Goal: Task Accomplishment & Management: Complete application form

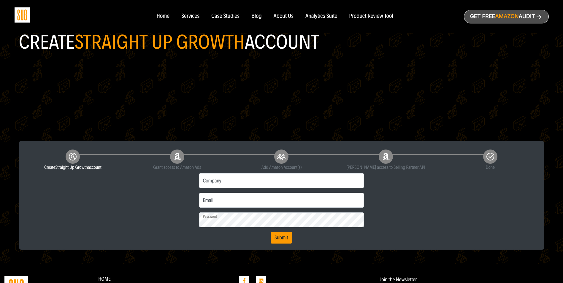
scroll to position [59, 0]
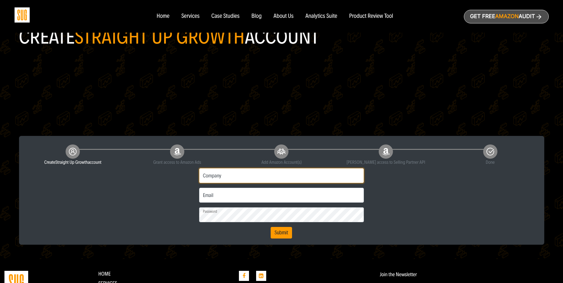
click at [224, 176] on input "Company" at bounding box center [281, 175] width 165 height 15
type input "Creative Laboratories LLC"
type input "lindsay@unitedhaircare.com"
click at [216, 200] on input "lindsay@unitedhaircare.com" at bounding box center [281, 195] width 165 height 15
click at [283, 234] on button "Submit" at bounding box center [281, 233] width 21 height 12
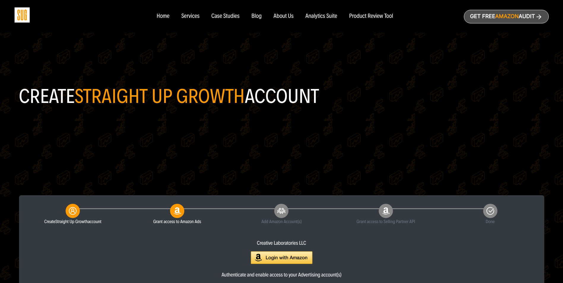
scroll to position [30, 0]
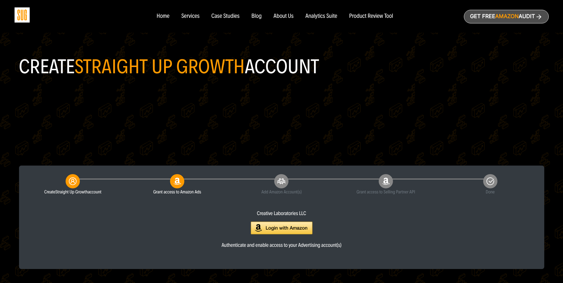
click at [294, 228] on img at bounding box center [282, 228] width 62 height 13
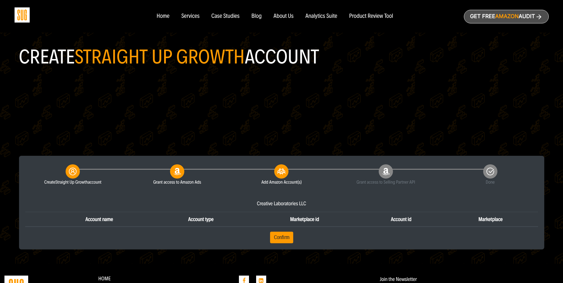
scroll to position [50, 0]
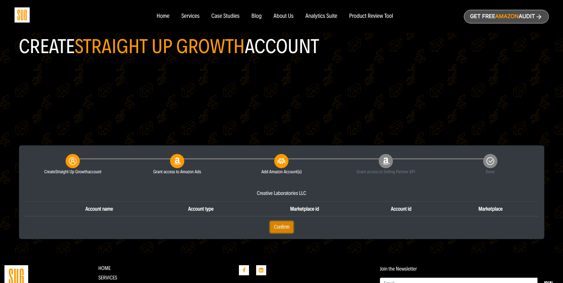
click at [290, 229] on button "Confirm" at bounding box center [281, 228] width 23 height 12
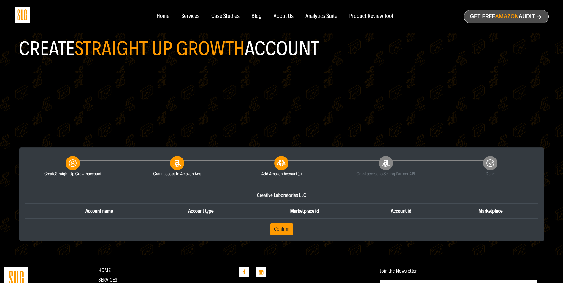
scroll to position [59, 0]
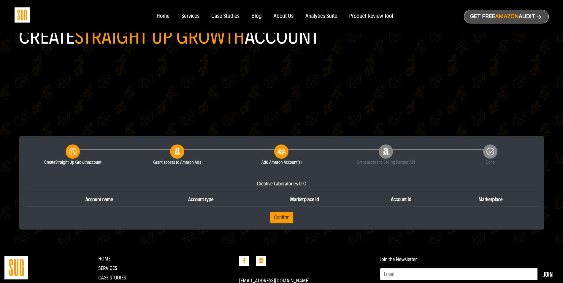
click at [280, 156] on icon at bounding box center [281, 152] width 14 height 14
drag, startPoint x: 280, startPoint y: 156, endPoint x: 261, endPoint y: 223, distance: 69.8
click at [261, 223] on form "Account name Account type Marketplace id Account id Marketplace Confirm" at bounding box center [281, 208] width 513 height 32
click at [277, 217] on button "Confirm" at bounding box center [281, 218] width 23 height 12
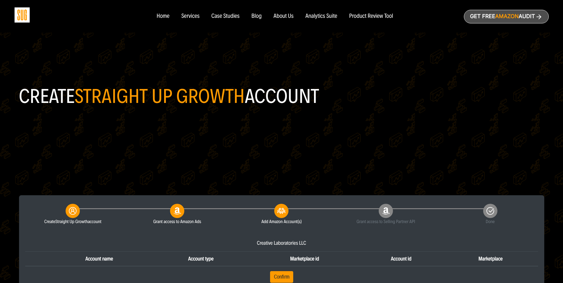
click at [195, 263] on th "Account type" at bounding box center [201, 259] width 98 height 15
click at [181, 211] on icon at bounding box center [177, 211] width 14 height 14
click at [252, 214] on div "Add Amazon Account(s)" at bounding box center [282, 214] width 96 height 24
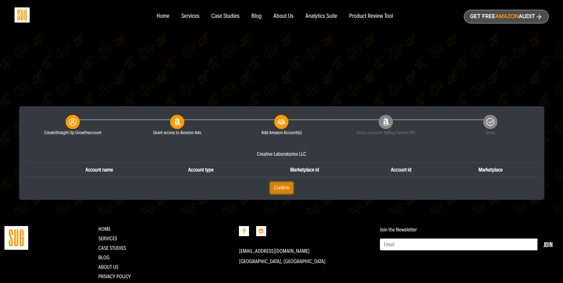
click at [288, 191] on button "Confirm" at bounding box center [281, 188] width 23 height 12
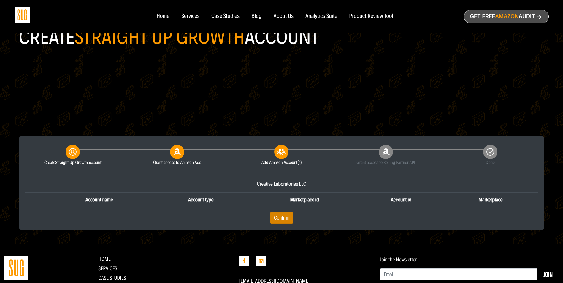
scroll to position [89, 0]
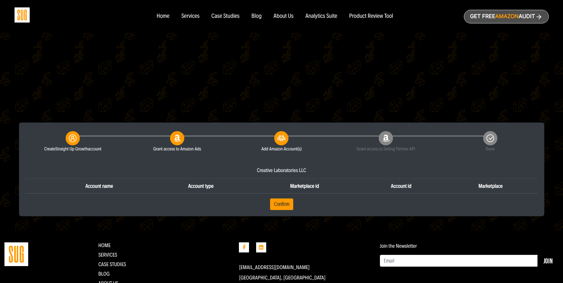
scroll to position [89, 0]
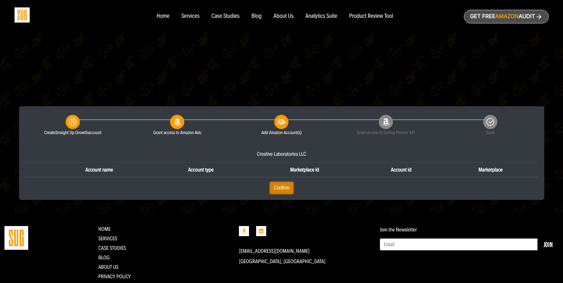
click at [281, 188] on button "Confirm" at bounding box center [281, 188] width 23 height 12
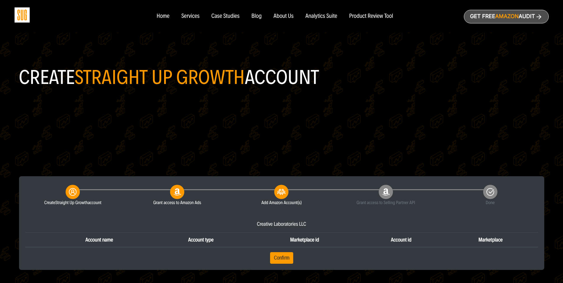
scroll to position [30, 0]
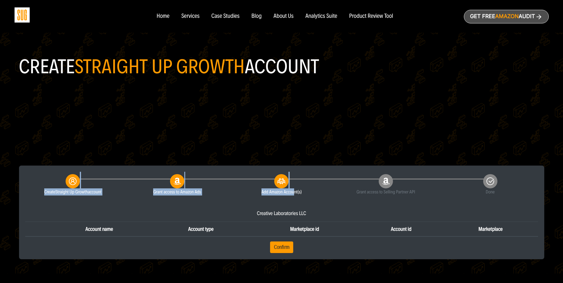
drag, startPoint x: 74, startPoint y: 184, endPoint x: 294, endPoint y: 192, distance: 220.3
click at [294, 192] on div "Create Straight Up Growth account Grant access to Amazon Ads Add Amazon Account…" at bounding box center [282, 184] width 522 height 24
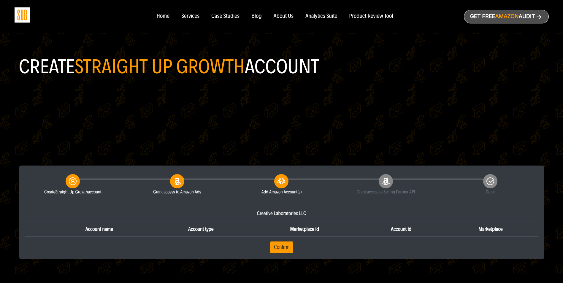
drag, startPoint x: 294, startPoint y: 192, endPoint x: 311, endPoint y: 193, distance: 17.0
click at [311, 193] on small "Add Amazon Account(s)" at bounding box center [282, 192] width 96 height 7
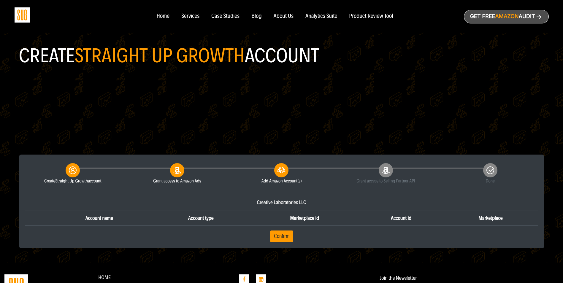
scroll to position [59, 0]
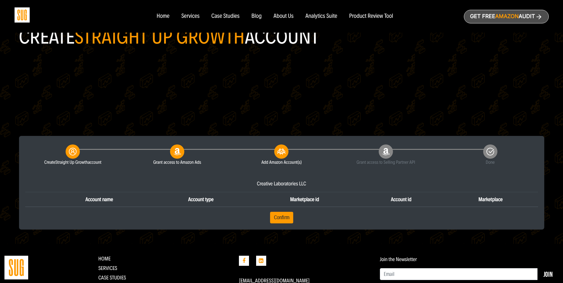
click at [337, 226] on div "Create Straight Up Growth account Grant access to Amazon Ads Add Amazon Account…" at bounding box center [281, 183] width 525 height 94
click at [285, 219] on button "Confirm" at bounding box center [281, 218] width 23 height 12
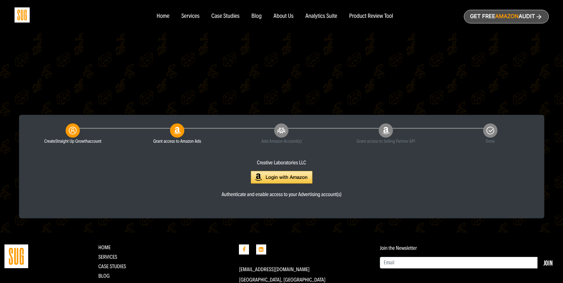
scroll to position [89, 0]
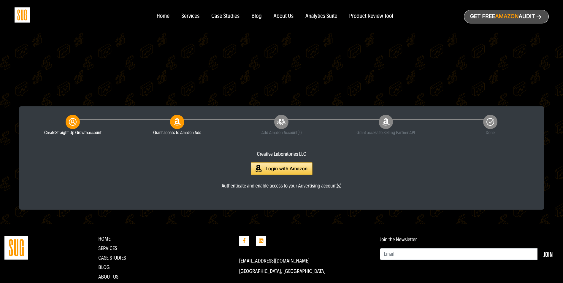
drag, startPoint x: 181, startPoint y: 121, endPoint x: 176, endPoint y: 117, distance: 6.5
click at [180, 121] on icon at bounding box center [177, 122] width 14 height 14
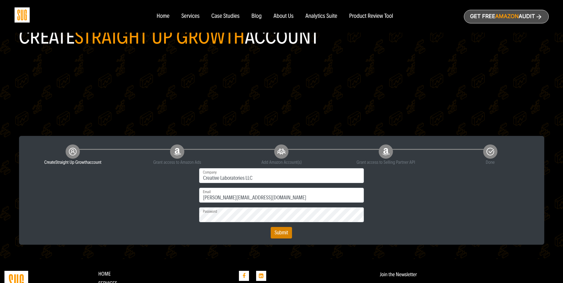
click at [271, 230] on form "First name Last name Phone Creative Laboratories LLC Company [PERSON_NAME][EMAI…" at bounding box center [282, 203] width 174 height 71
click at [284, 237] on button "Submit" at bounding box center [281, 233] width 21 height 12
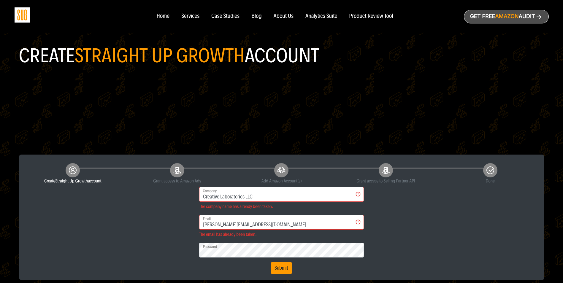
scroll to position [89, 0]
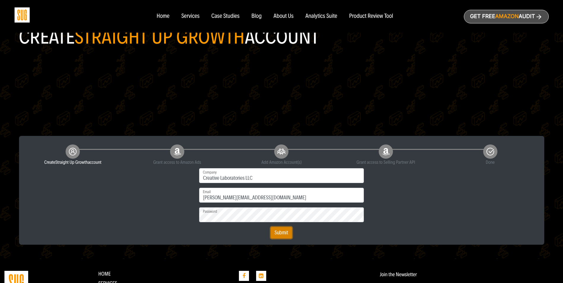
click at [283, 230] on button "Submit" at bounding box center [281, 233] width 21 height 12
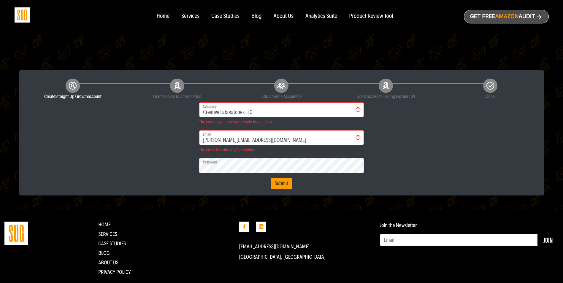
scroll to position [111, 0]
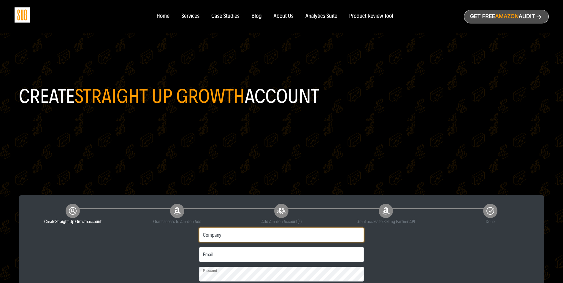
click at [263, 238] on input "Company" at bounding box center [281, 235] width 165 height 15
type input "Creative Labs LLC"
type input "d"
type input "brett@unitedhaircare.com"
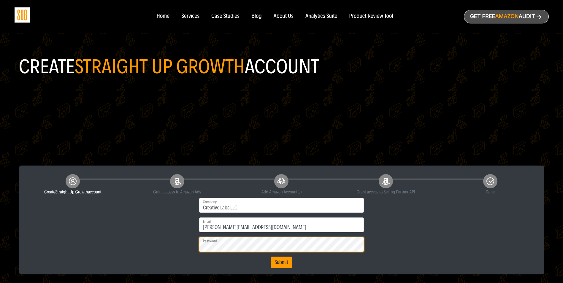
scroll to position [59, 0]
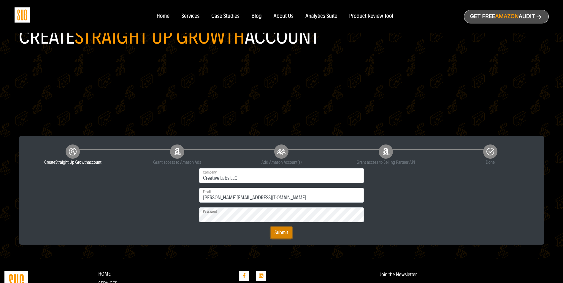
click at [284, 233] on button "Submit" at bounding box center [281, 233] width 21 height 12
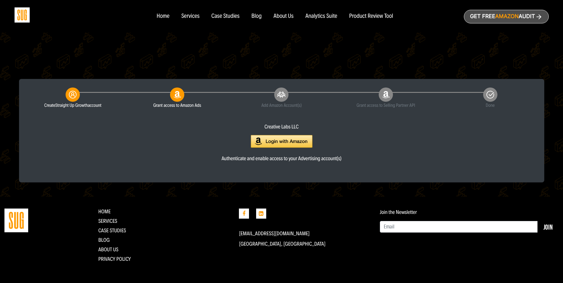
scroll to position [119, 0]
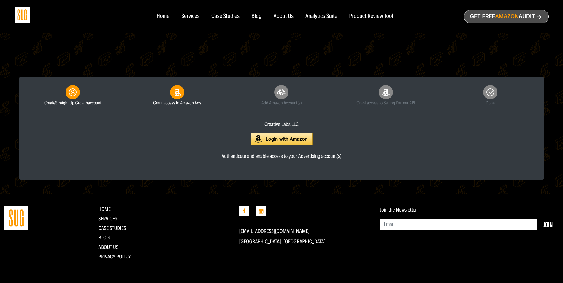
click at [293, 136] on img at bounding box center [282, 139] width 62 height 13
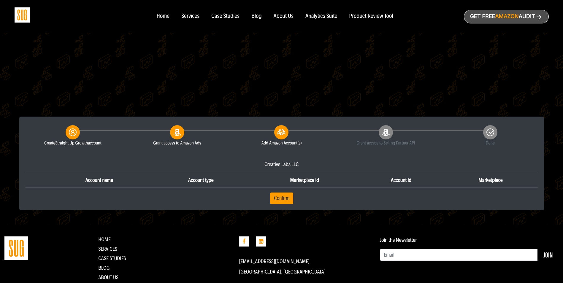
scroll to position [89, 0]
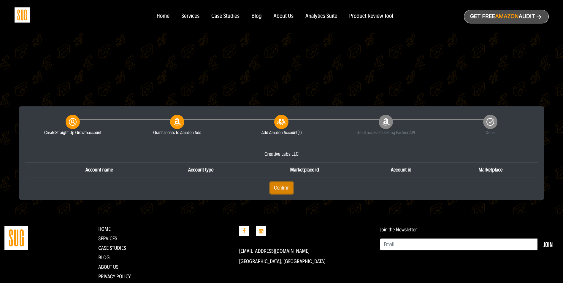
click at [282, 186] on button "Confirm" at bounding box center [281, 188] width 23 height 12
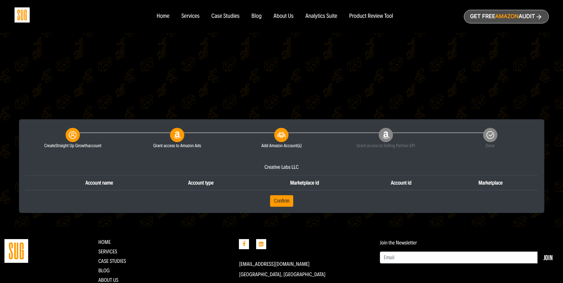
scroll to position [109, 0]
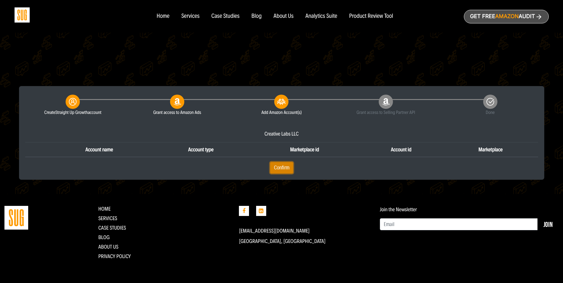
click at [281, 171] on button "Confirm" at bounding box center [281, 168] width 23 height 12
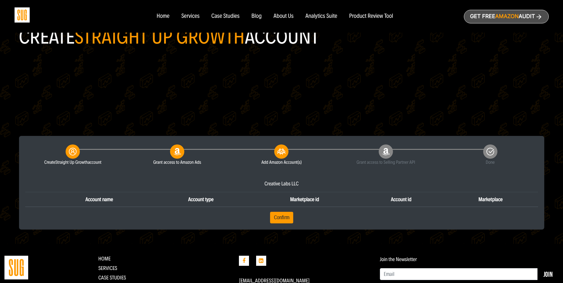
scroll to position [89, 0]
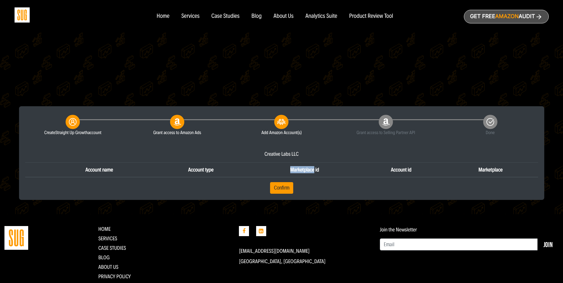
drag, startPoint x: 315, startPoint y: 170, endPoint x: 291, endPoint y: 168, distance: 23.2
click at [291, 168] on th "Marketplace id" at bounding box center [304, 169] width 109 height 15
drag, startPoint x: 291, startPoint y: 168, endPoint x: 316, endPoint y: 169, distance: 24.4
click at [314, 170] on th "Marketplace id" at bounding box center [304, 169] width 109 height 15
drag, startPoint x: 320, startPoint y: 170, endPoint x: 294, endPoint y: 170, distance: 26.7
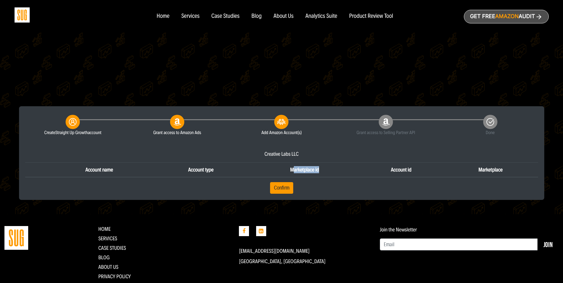
click at [294, 170] on th "Marketplace id" at bounding box center [304, 169] width 109 height 15
click at [295, 170] on th "Marketplace id" at bounding box center [304, 169] width 109 height 15
drag, startPoint x: 292, startPoint y: 170, endPoint x: 321, endPoint y: 169, distance: 29.1
click at [321, 169] on th "Marketplace id" at bounding box center [304, 169] width 109 height 15
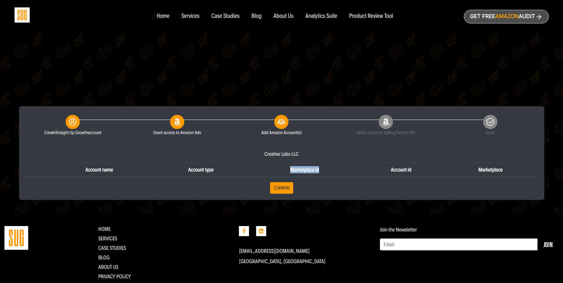
drag, startPoint x: 319, startPoint y: 169, endPoint x: 291, endPoint y: 168, distance: 28.2
click at [291, 168] on th "Marketplace id" at bounding box center [304, 169] width 109 height 15
drag, startPoint x: 291, startPoint y: 168, endPoint x: 297, endPoint y: 170, distance: 6.3
click at [297, 170] on th "Marketplace id" at bounding box center [304, 169] width 109 height 15
click at [301, 176] on th "Marketplace id" at bounding box center [304, 169] width 109 height 15
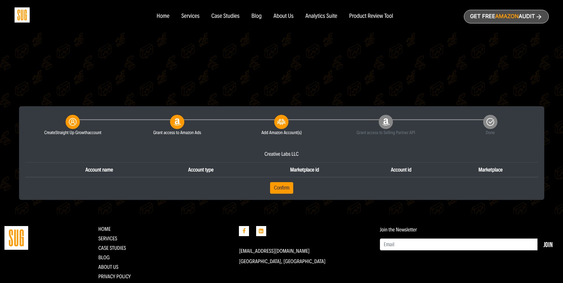
click at [298, 168] on th "Marketplace id" at bounding box center [304, 169] width 109 height 15
click at [298, 170] on th "Marketplace id" at bounding box center [304, 169] width 109 height 15
drag, startPoint x: 298, startPoint y: 170, endPoint x: 322, endPoint y: 170, distance: 23.5
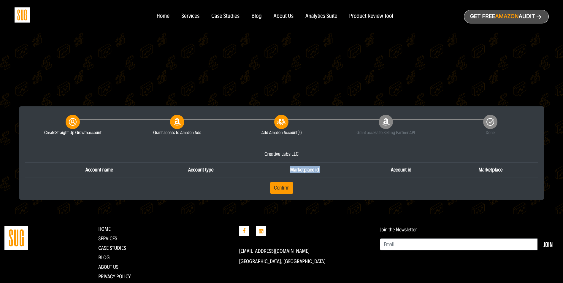
click at [322, 170] on th "Marketplace id" at bounding box center [304, 169] width 109 height 15
drag, startPoint x: 320, startPoint y: 170, endPoint x: 291, endPoint y: 169, distance: 29.1
click at [291, 169] on th "Marketplace id" at bounding box center [304, 169] width 109 height 15
drag, startPoint x: 291, startPoint y: 169, endPoint x: 323, endPoint y: 168, distance: 31.5
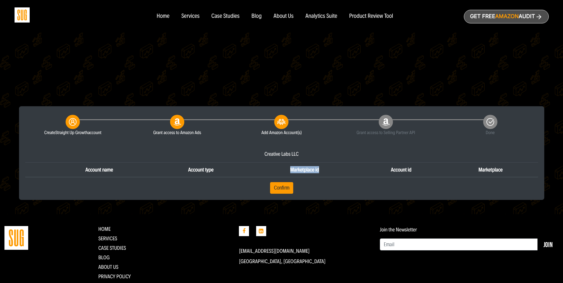
click at [323, 168] on th "Marketplace id" at bounding box center [304, 169] width 109 height 15
click at [314, 169] on th "Marketplace id" at bounding box center [304, 169] width 109 height 15
click at [311, 170] on th "Marketplace id" at bounding box center [304, 169] width 109 height 15
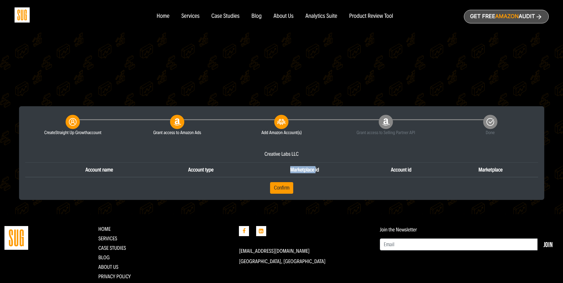
click at [311, 170] on th "Marketplace id" at bounding box center [304, 169] width 109 height 15
drag, startPoint x: 311, startPoint y: 170, endPoint x: 316, endPoint y: 170, distance: 5.1
click at [316, 170] on th "Marketplace id" at bounding box center [304, 169] width 109 height 15
drag, startPoint x: 316, startPoint y: 170, endPoint x: 310, endPoint y: 170, distance: 6.5
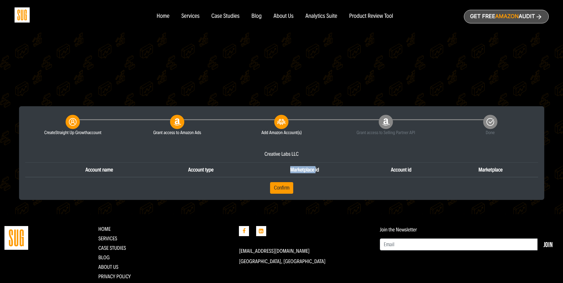
click at [310, 170] on th "Marketplace id" at bounding box center [304, 169] width 109 height 15
click at [321, 170] on th "Marketplace id" at bounding box center [304, 169] width 109 height 15
drag, startPoint x: 321, startPoint y: 170, endPoint x: 289, endPoint y: 170, distance: 31.8
click at [289, 170] on th "Marketplace id" at bounding box center [304, 169] width 109 height 15
drag, startPoint x: 289, startPoint y: 170, endPoint x: 302, endPoint y: 170, distance: 12.8
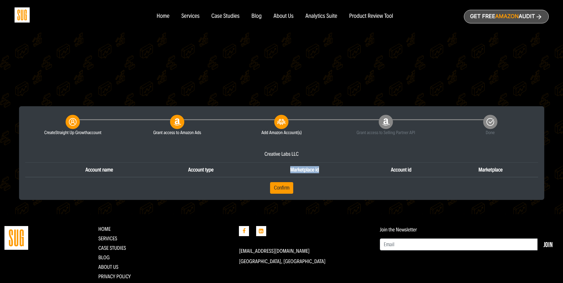
click at [302, 170] on th "Marketplace id" at bounding box center [304, 169] width 109 height 15
click at [316, 170] on th "Marketplace id" at bounding box center [304, 169] width 109 height 15
drag, startPoint x: 316, startPoint y: 170, endPoint x: 304, endPoint y: 171, distance: 11.9
click at [304, 171] on th "Marketplace id" at bounding box center [304, 169] width 109 height 15
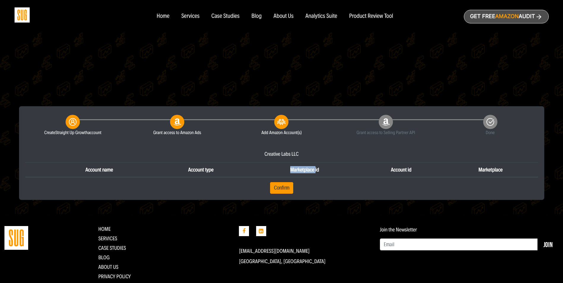
click at [304, 171] on th "Marketplace id" at bounding box center [304, 169] width 109 height 15
drag, startPoint x: 304, startPoint y: 171, endPoint x: 310, endPoint y: 175, distance: 6.8
click at [310, 175] on th "Marketplace id" at bounding box center [304, 169] width 109 height 15
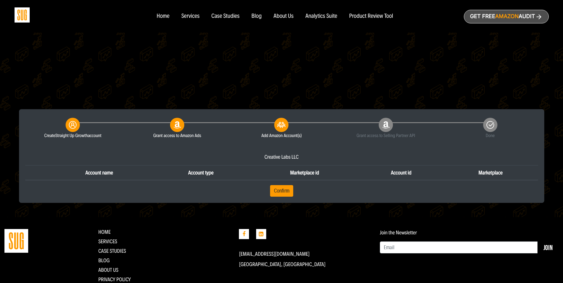
scroll to position [80, 0]
